Goal: Navigation & Orientation: Find specific page/section

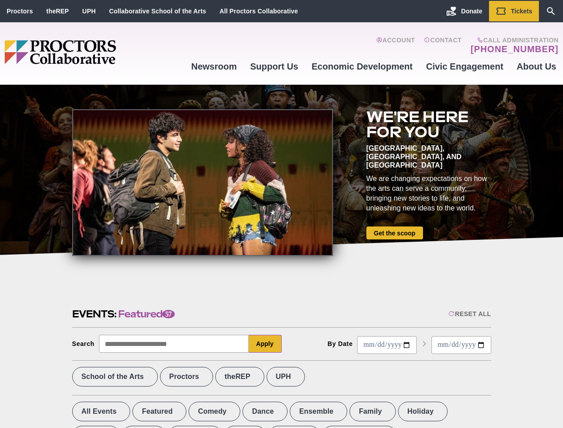
click at [281, 214] on div at bounding box center [202, 182] width 261 height 147
click at [469, 314] on div "Reset All" at bounding box center [470, 313] width 42 height 7
click at [265, 344] on button "Apply" at bounding box center [265, 344] width 33 height 18
